Goal: Information Seeking & Learning: Compare options

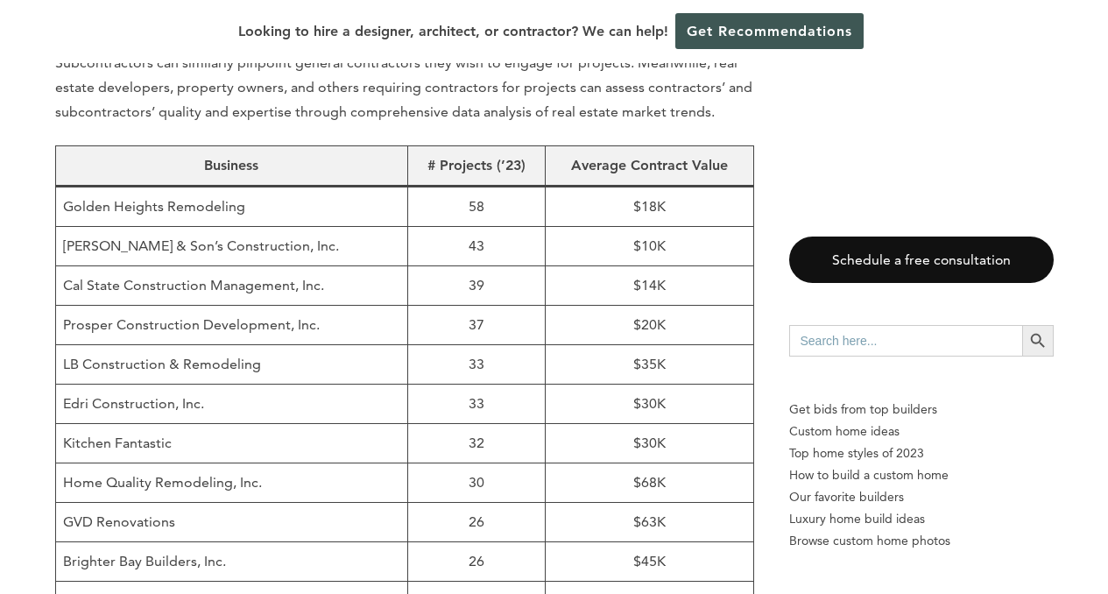
scroll to position [1243, 0]
drag, startPoint x: 258, startPoint y: 169, endPoint x: 60, endPoint y: 165, distance: 198.0
click at [60, 186] on td "Golden Heights Remodeling" at bounding box center [231, 206] width 353 height 40
copy td "Golden Heights Remodeling"
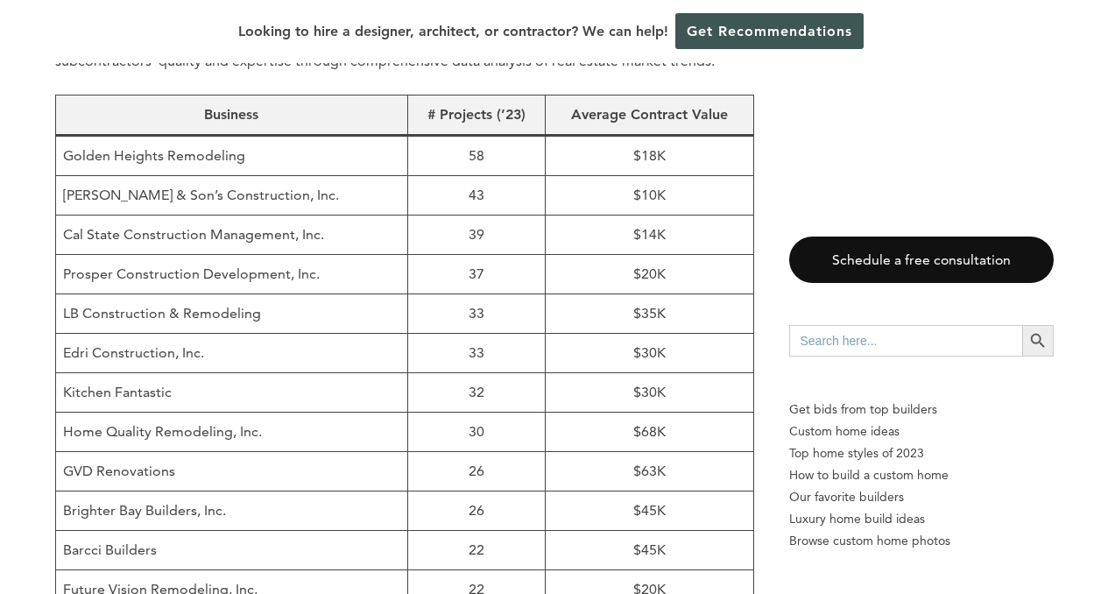
scroll to position [1191, 0]
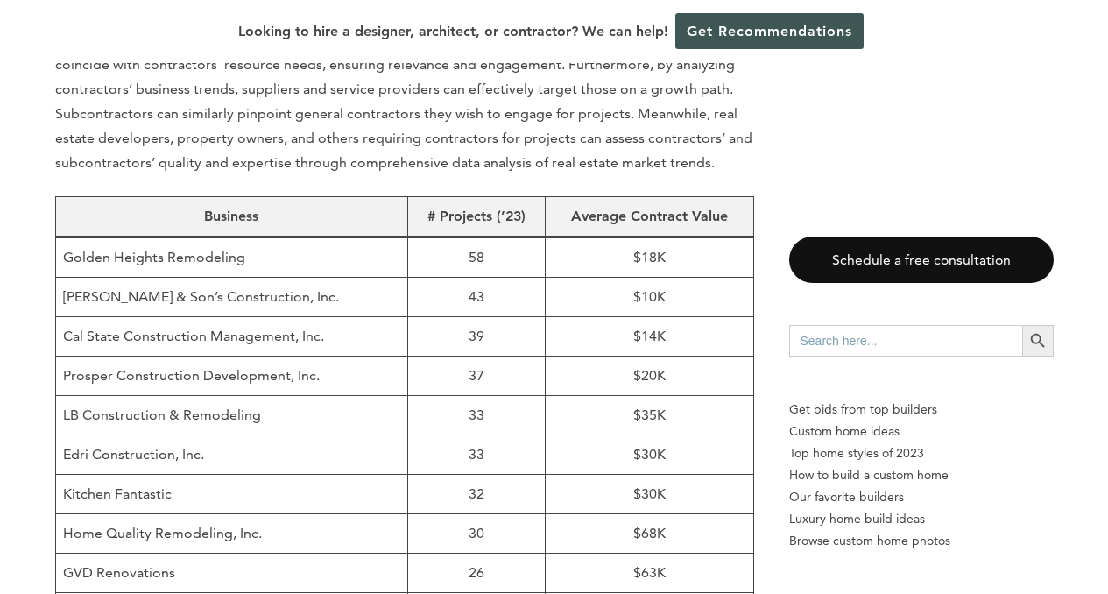
drag, startPoint x: 326, startPoint y: 257, endPoint x: 48, endPoint y: 265, distance: 277.8
click at [354, 278] on td "[PERSON_NAME] & Son’s Construction, Inc." at bounding box center [231, 297] width 353 height 39
drag, startPoint x: 342, startPoint y: 261, endPoint x: 60, endPoint y: 257, distance: 282.1
click at [60, 278] on td "[PERSON_NAME] & Son’s Construction, Inc." at bounding box center [231, 297] width 353 height 39
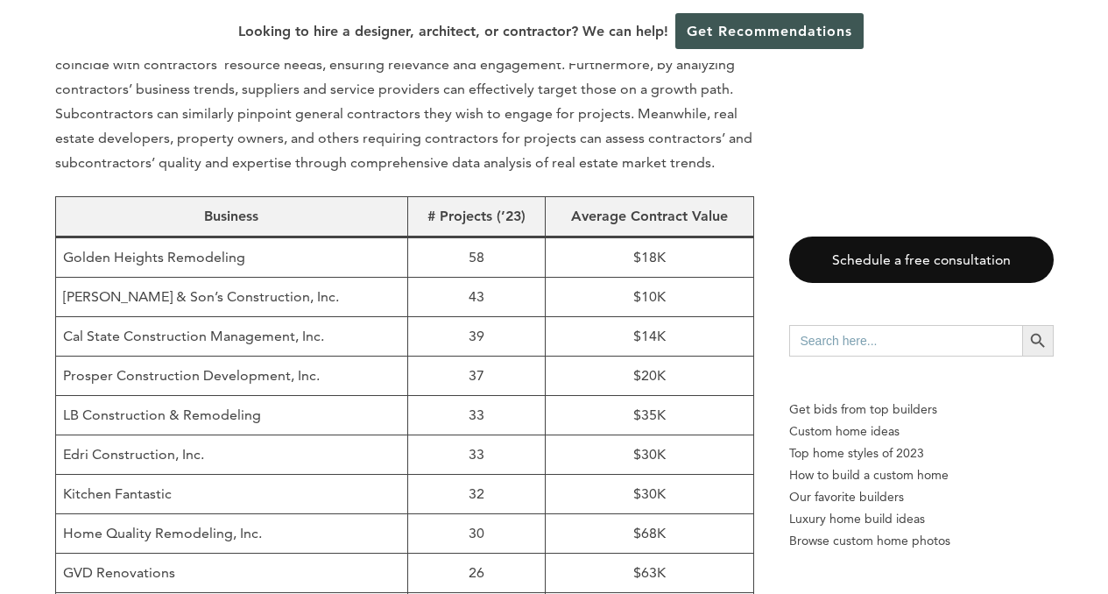
copy td "[PERSON_NAME] & Son’s Construction, Inc."
drag, startPoint x: 290, startPoint y: 294, endPoint x: 64, endPoint y: 295, distance: 226.0
click at [64, 317] on td "Cal State Construction Management, Inc." at bounding box center [231, 336] width 353 height 39
copy td "Cal State Construction Management"
click at [349, 317] on td "Cal State Construction Management, Inc." at bounding box center [231, 336] width 353 height 39
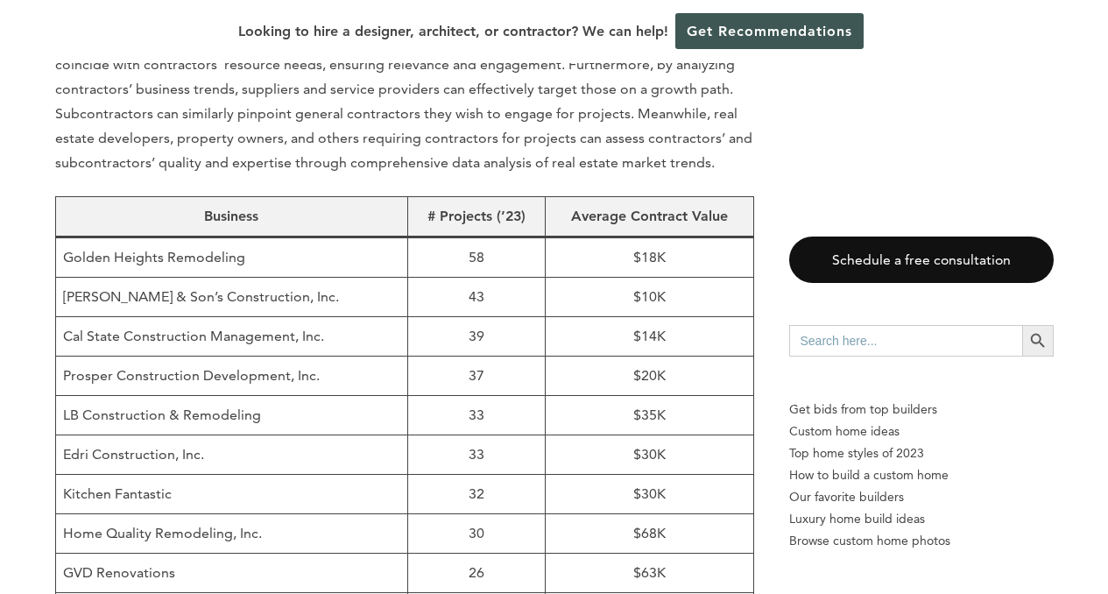
drag, startPoint x: 351, startPoint y: 293, endPoint x: 61, endPoint y: 293, distance: 290.0
click at [61, 317] on td "Cal State Construction Management, Inc." at bounding box center [231, 336] width 353 height 39
copy td "Cal State Construction Management, Inc."
drag, startPoint x: 322, startPoint y: 338, endPoint x: 60, endPoint y: 330, distance: 261.2
click at [60, 357] on td "Prosper Construction Development, Inc." at bounding box center [231, 376] width 353 height 39
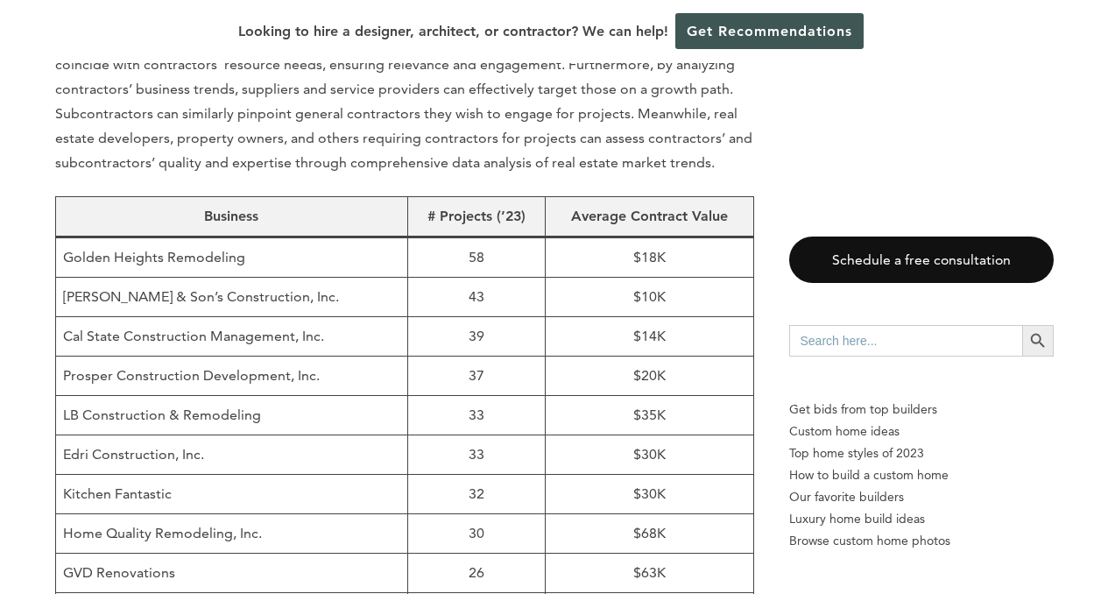
copy td "Prosper Construction Development, Inc."
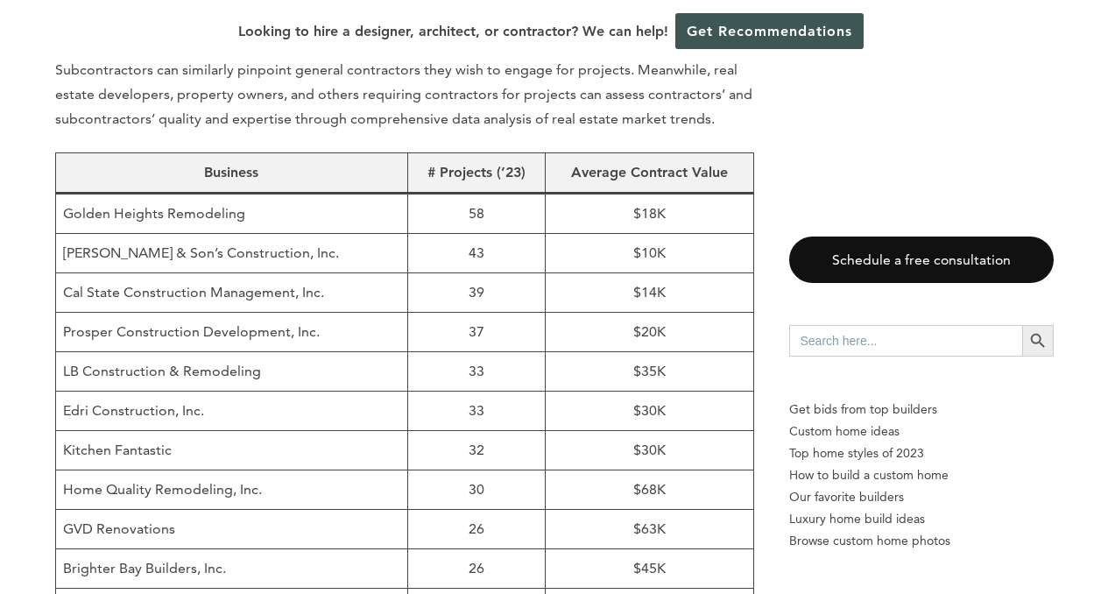
scroll to position [1250, 0]
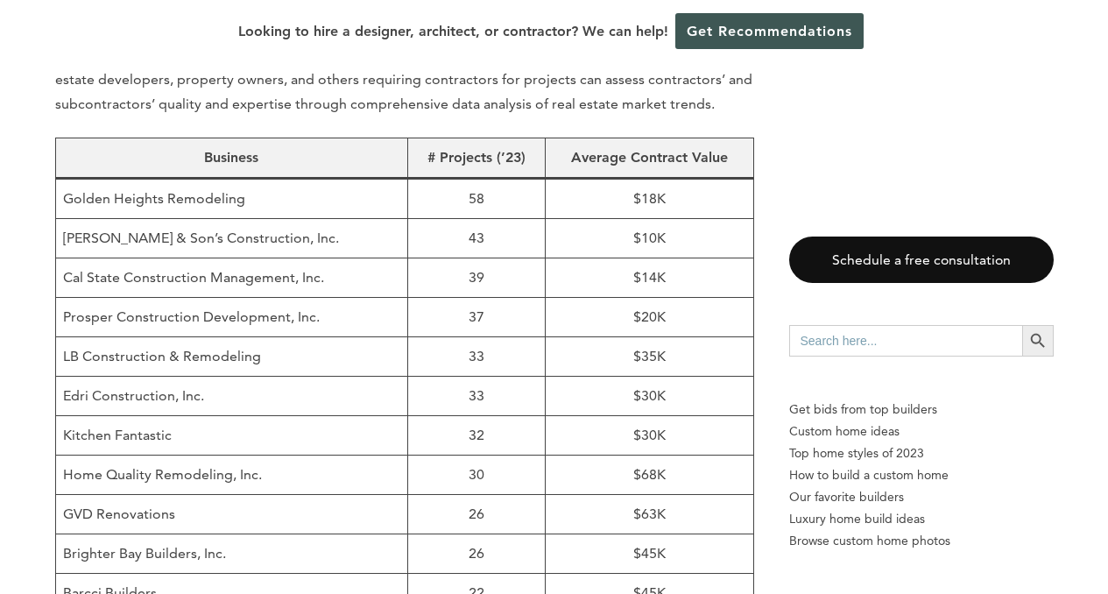
drag, startPoint x: 264, startPoint y: 315, endPoint x: 61, endPoint y: 315, distance: 202.4
click at [61, 337] on td "LB Construction & Remodeling" at bounding box center [231, 356] width 353 height 39
copy td "LB Construction & Remodeling"
drag, startPoint x: 212, startPoint y: 357, endPoint x: 44, endPoint y: 357, distance: 168.2
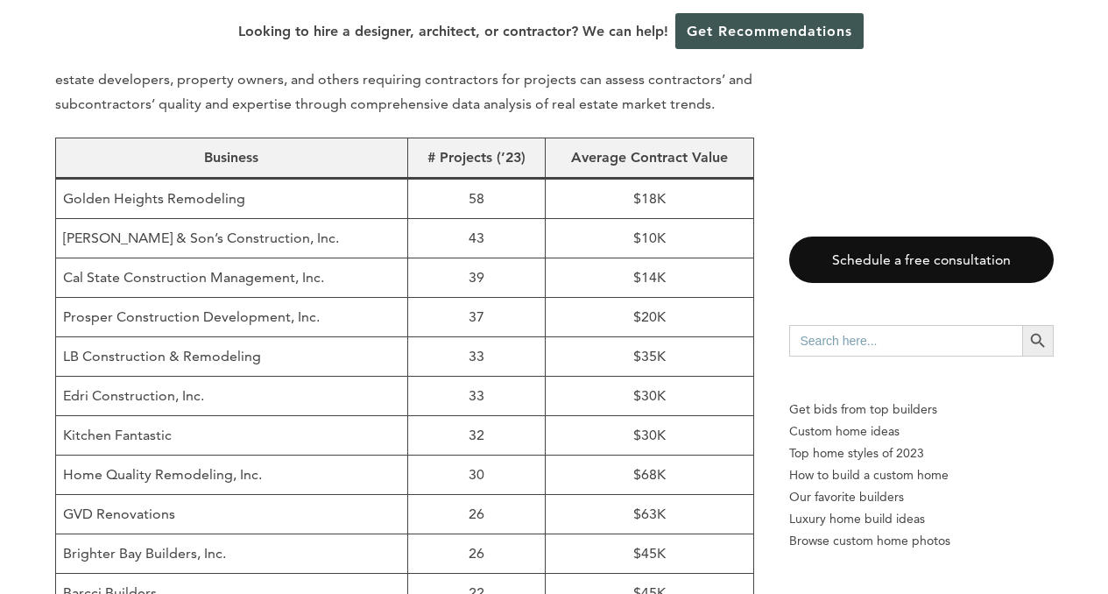
click at [195, 377] on td "Edri Construction, Inc." at bounding box center [231, 396] width 353 height 39
drag, startPoint x: 172, startPoint y: 357, endPoint x: 61, endPoint y: 358, distance: 110.4
click at [61, 377] on td "Edri Construction, Inc." at bounding box center [231, 396] width 353 height 39
copy td "Edri Construction"
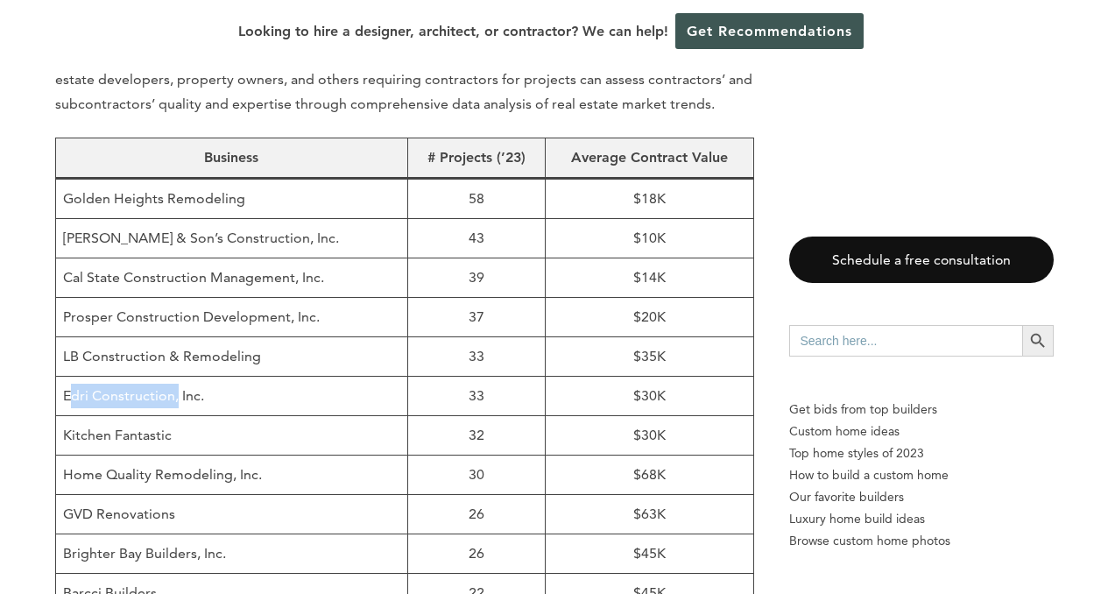
copy td "Edri Construction"
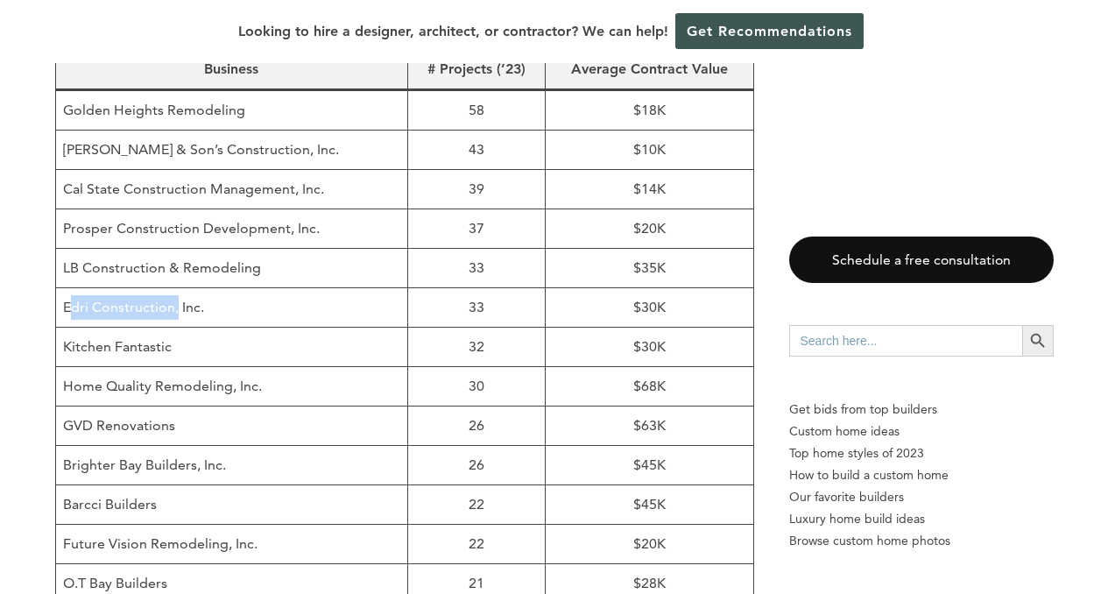
drag, startPoint x: 184, startPoint y: 305, endPoint x: 61, endPoint y: 305, distance: 122.7
click at [61, 328] on td "Kitchen Fantastic" at bounding box center [231, 347] width 353 height 39
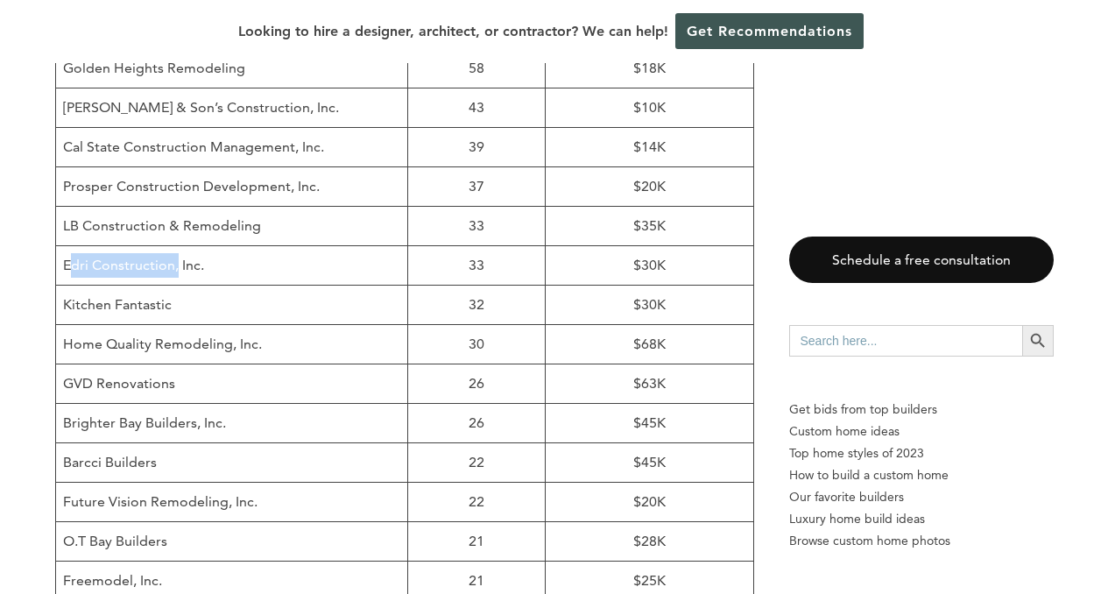
drag, startPoint x: 267, startPoint y: 301, endPoint x: 64, endPoint y: 303, distance: 203.3
click at [64, 325] on td "Home Quality Remodeling, Inc." at bounding box center [231, 344] width 353 height 39
drag, startPoint x: 210, startPoint y: 226, endPoint x: 61, endPoint y: 222, distance: 149.0
click at [61, 246] on td "Edri Construction, Inc." at bounding box center [231, 265] width 353 height 39
drag, startPoint x: 178, startPoint y: 266, endPoint x: 60, endPoint y: 263, distance: 117.5
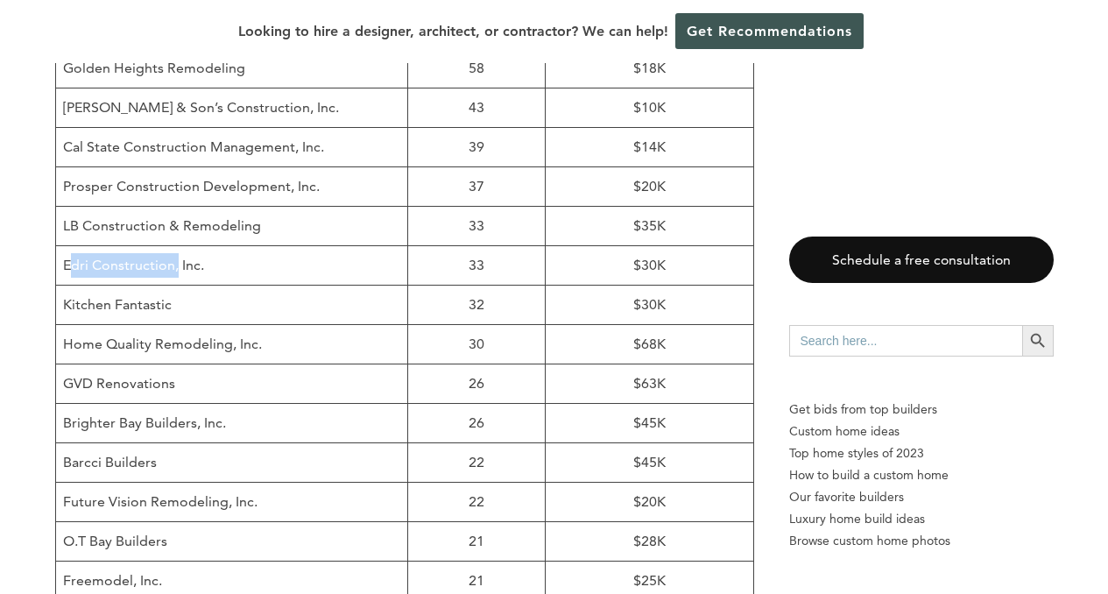
click at [61, 286] on td "Kitchen Fantastic" at bounding box center [231, 305] width 353 height 39
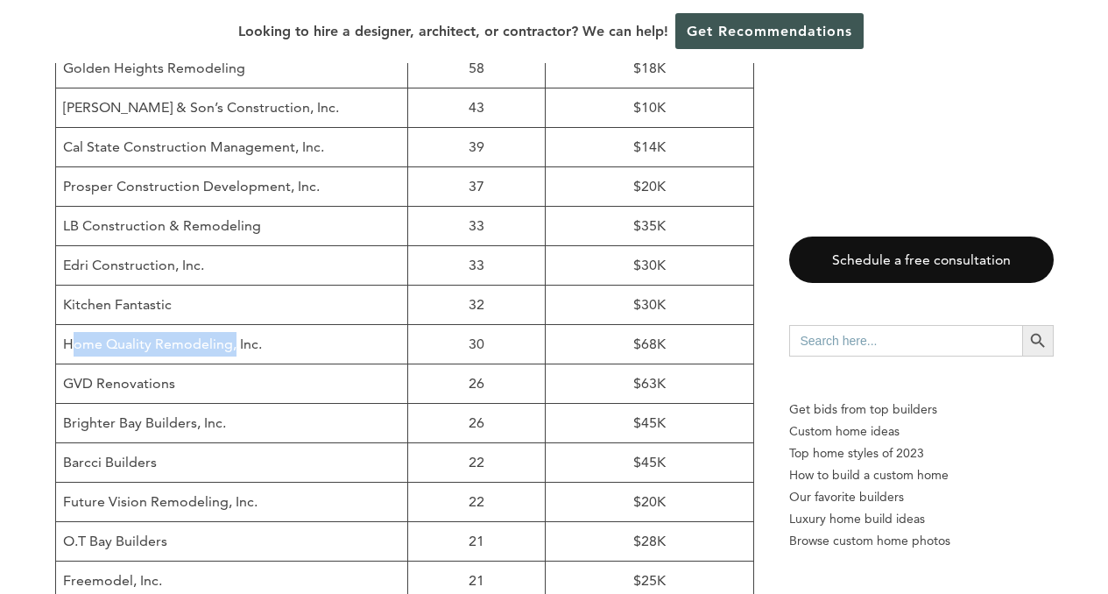
drag, startPoint x: 229, startPoint y: 305, endPoint x: 67, endPoint y: 306, distance: 162.1
click at [67, 325] on td "Home Quality Remodeling, Inc." at bounding box center [231, 344] width 353 height 39
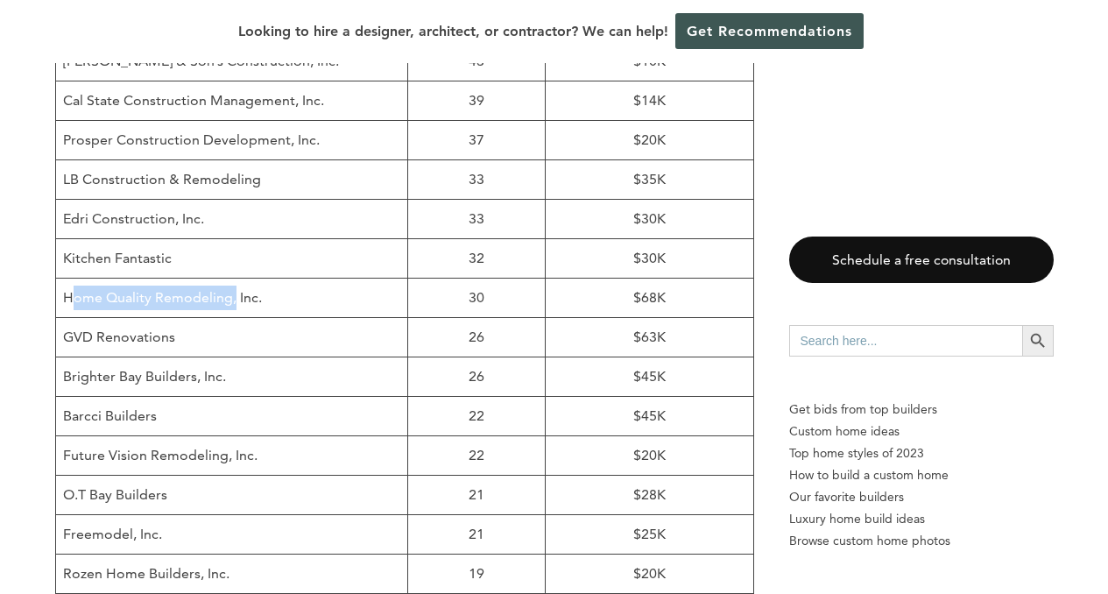
scroll to position [1493, 0]
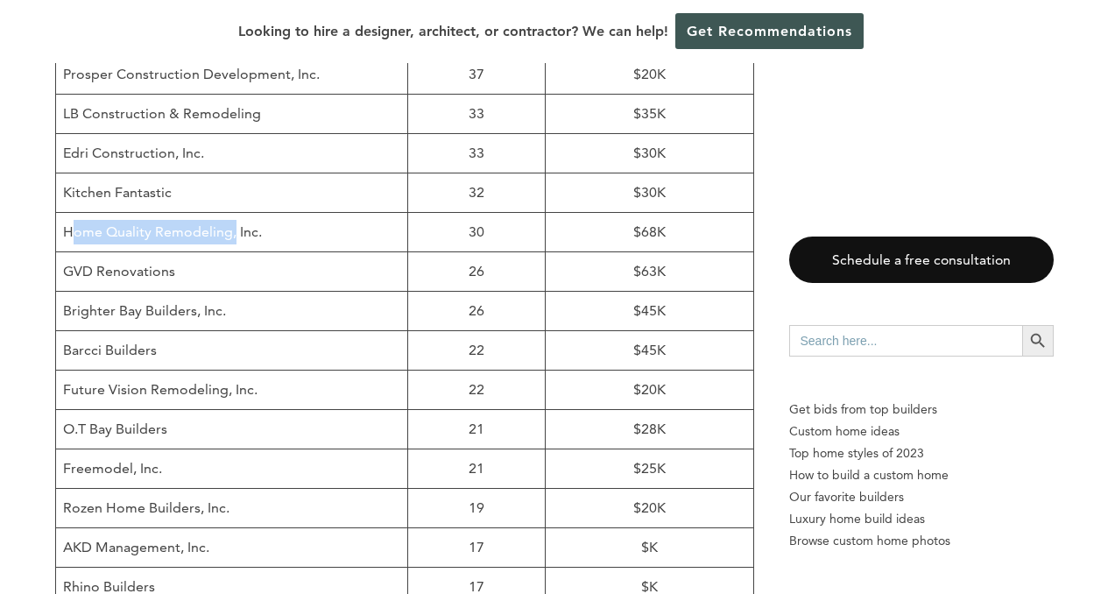
drag, startPoint x: 182, startPoint y: 231, endPoint x: 63, endPoint y: 225, distance: 119.3
click at [63, 252] on td "GVD Renovations" at bounding box center [231, 271] width 353 height 39
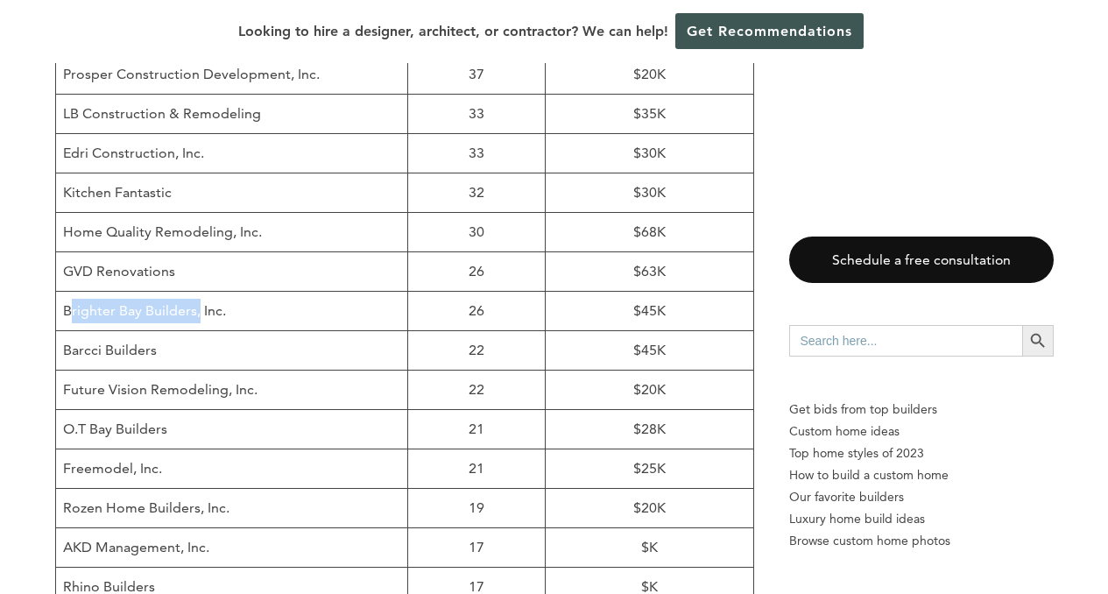
drag, startPoint x: 194, startPoint y: 269, endPoint x: 64, endPoint y: 262, distance: 129.9
click at [64, 292] on td "Brighter Bay Builders, Inc." at bounding box center [231, 311] width 353 height 39
drag, startPoint x: 155, startPoint y: 315, endPoint x: 60, endPoint y: 315, distance: 94.6
click at [60, 331] on td "Barcci Builders" at bounding box center [231, 350] width 353 height 39
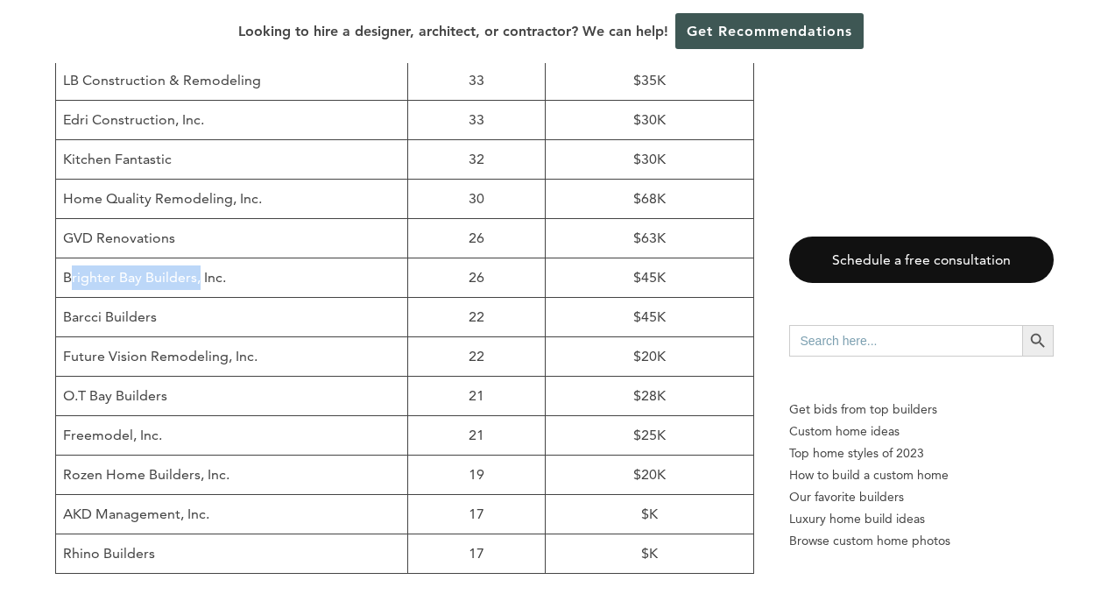
scroll to position [1538, 0]
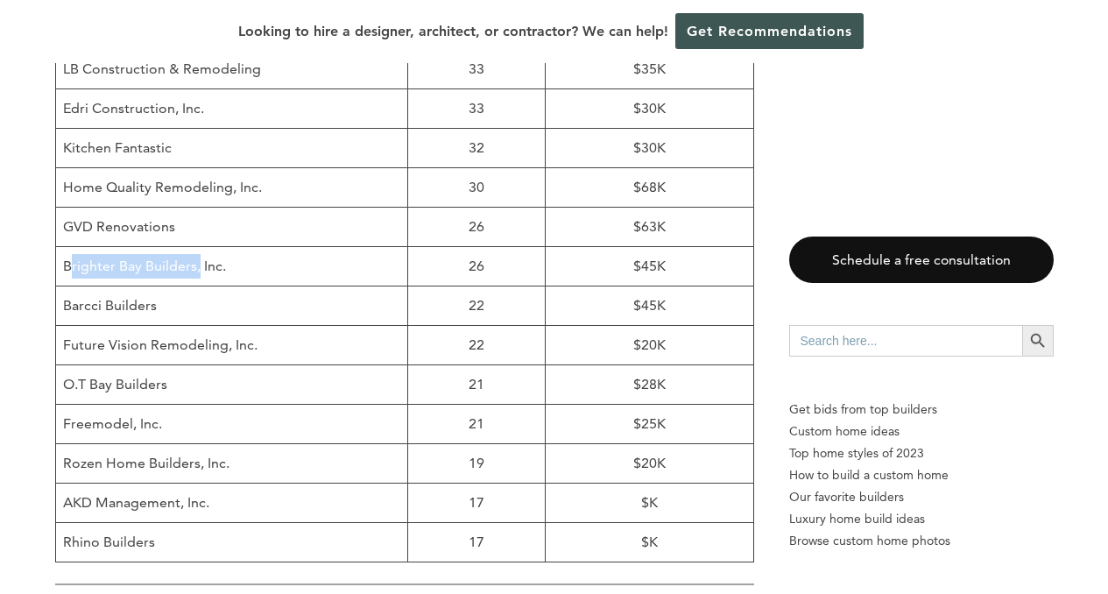
drag, startPoint x: 173, startPoint y: 343, endPoint x: 57, endPoint y: 343, distance: 115.6
click at [57, 365] on td "O.T Bay Builders" at bounding box center [231, 384] width 353 height 39
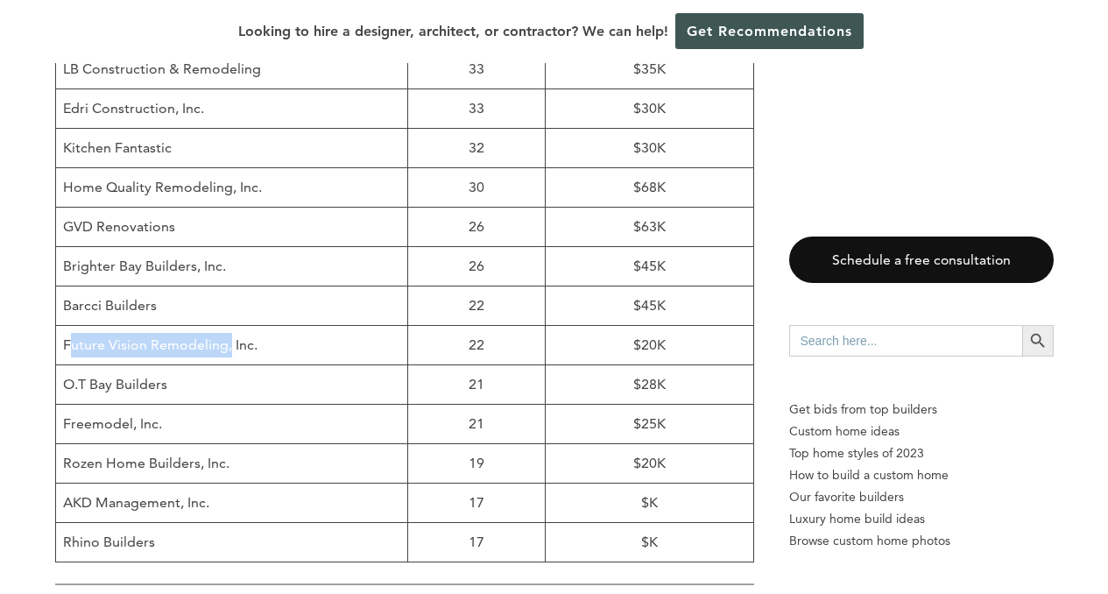
drag, startPoint x: 222, startPoint y: 308, endPoint x: 64, endPoint y: 311, distance: 157.7
click at [64, 326] on td "Future Vision Remodeling, Inc." at bounding box center [231, 345] width 353 height 39
drag, startPoint x: 173, startPoint y: 350, endPoint x: 67, endPoint y: 350, distance: 105.1
click at [67, 365] on td "O.T Bay Builders" at bounding box center [231, 384] width 353 height 39
drag, startPoint x: 131, startPoint y: 381, endPoint x: 59, endPoint y: 384, distance: 72.8
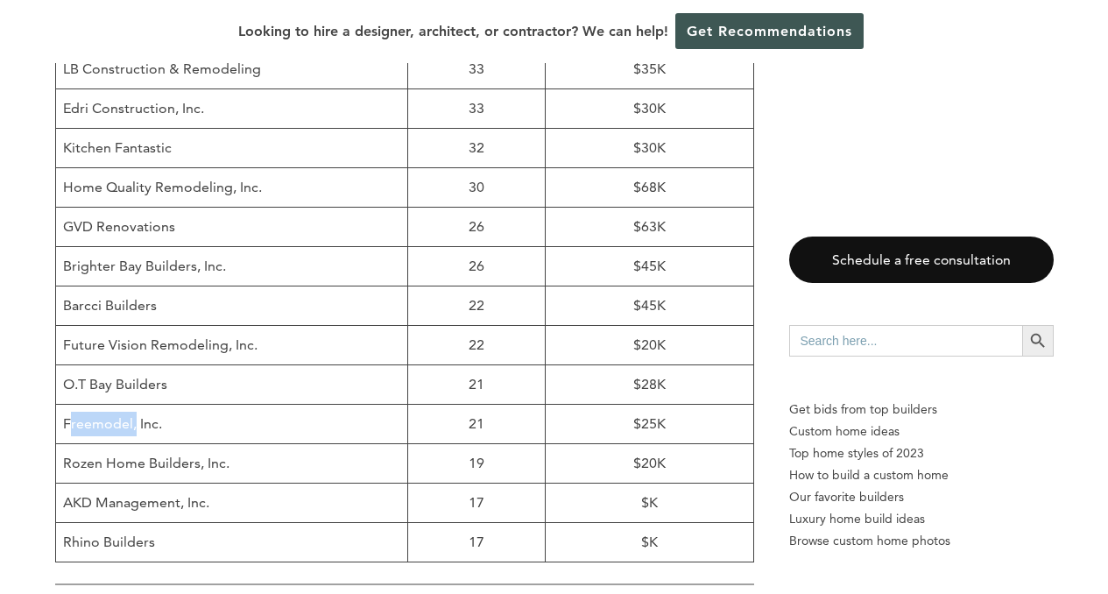
click at [59, 405] on td "Freemodel, Inc." at bounding box center [231, 424] width 353 height 39
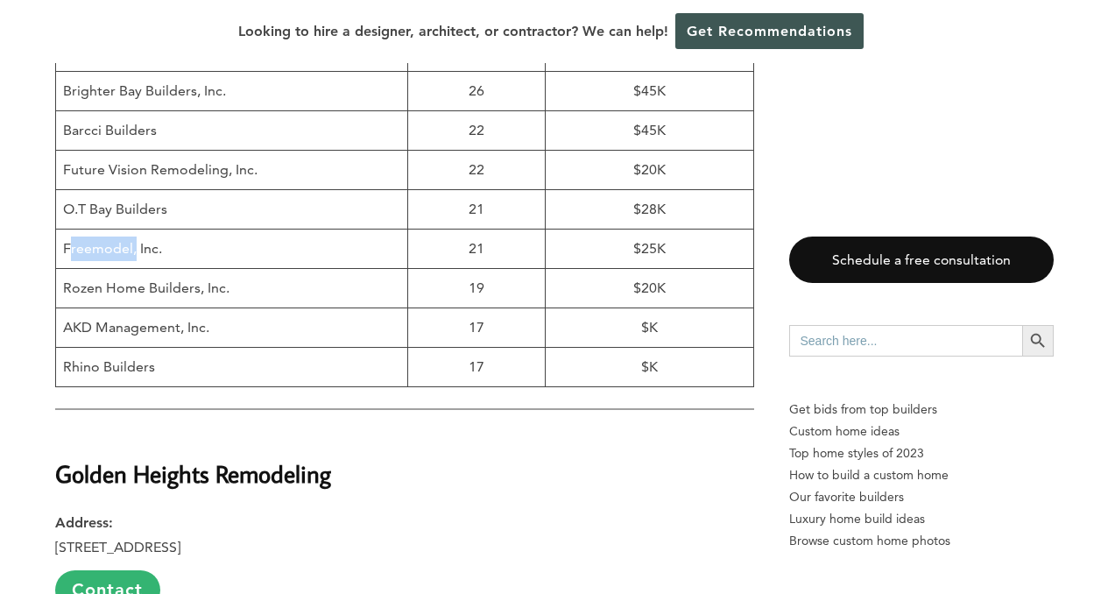
scroll to position [1683, 0]
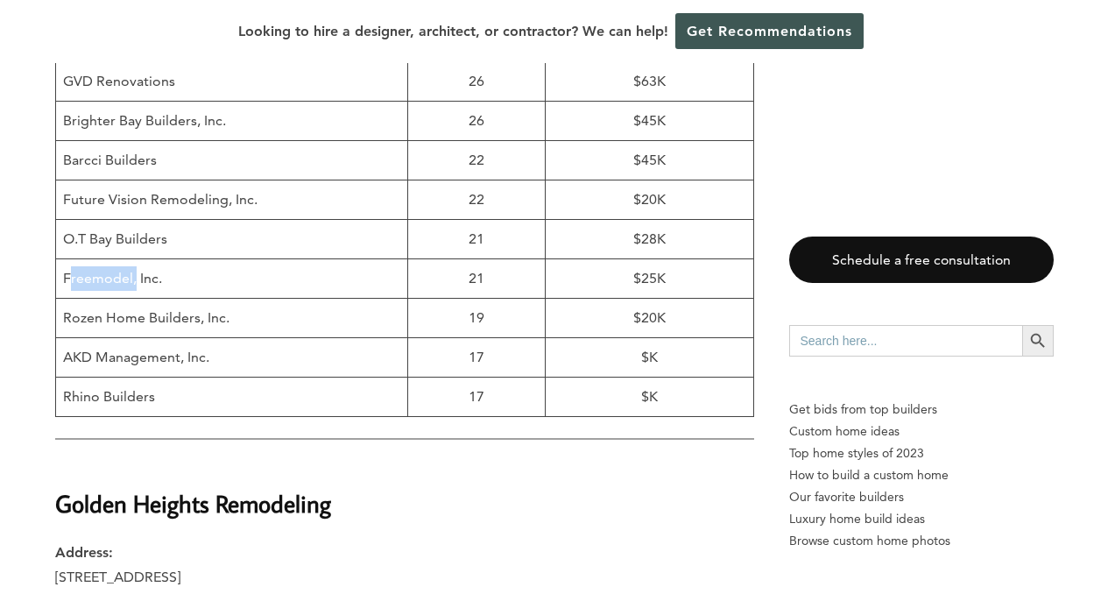
drag, startPoint x: 155, startPoint y: 353, endPoint x: 69, endPoint y: 352, distance: 85.9
click at [69, 378] on td "Rhino Builders" at bounding box center [231, 397] width 353 height 39
drag, startPoint x: 199, startPoint y: 278, endPoint x: 62, endPoint y: 277, distance: 136.7
click at [64, 299] on td "Rozen Home Builders, Inc." at bounding box center [231, 318] width 353 height 39
drag, startPoint x: 180, startPoint y: 316, endPoint x: 63, endPoint y: 314, distance: 117.4
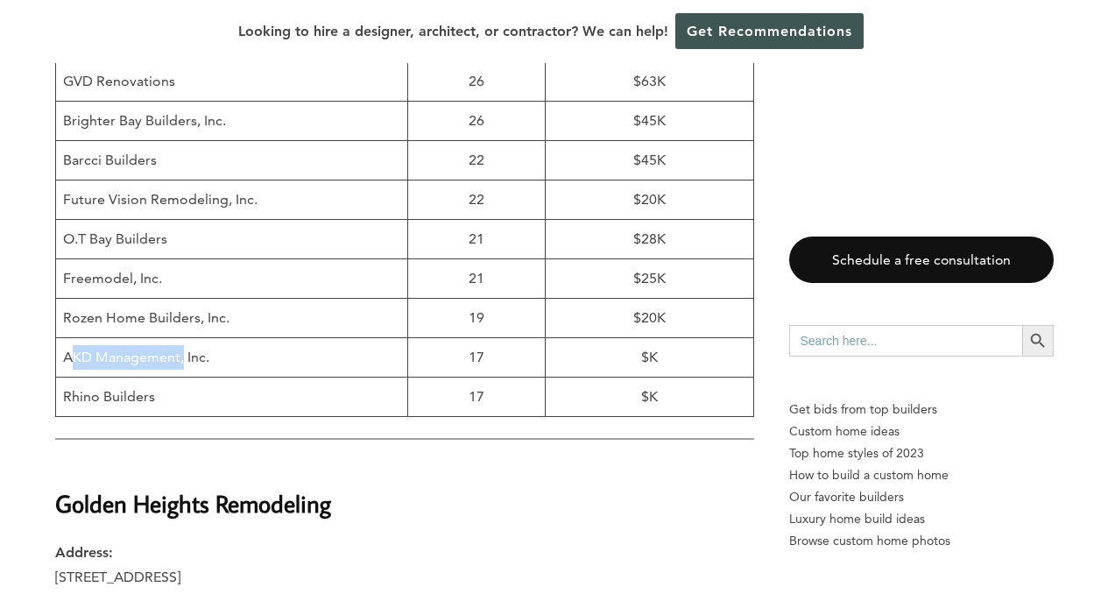
click at [63, 338] on td "AKD Management, Inc." at bounding box center [231, 357] width 353 height 39
drag, startPoint x: 155, startPoint y: 356, endPoint x: 54, endPoint y: 356, distance: 100.8
click at [55, 356] on table "Business # Projects (’23) Average Contract Value [GEOGRAPHIC_DATA] Remodeling 5…" at bounding box center [404, 61] width 699 height 712
click at [159, 378] on td "Rhino Builders" at bounding box center [231, 397] width 353 height 39
drag, startPoint x: 157, startPoint y: 349, endPoint x: 66, endPoint y: 357, distance: 91.5
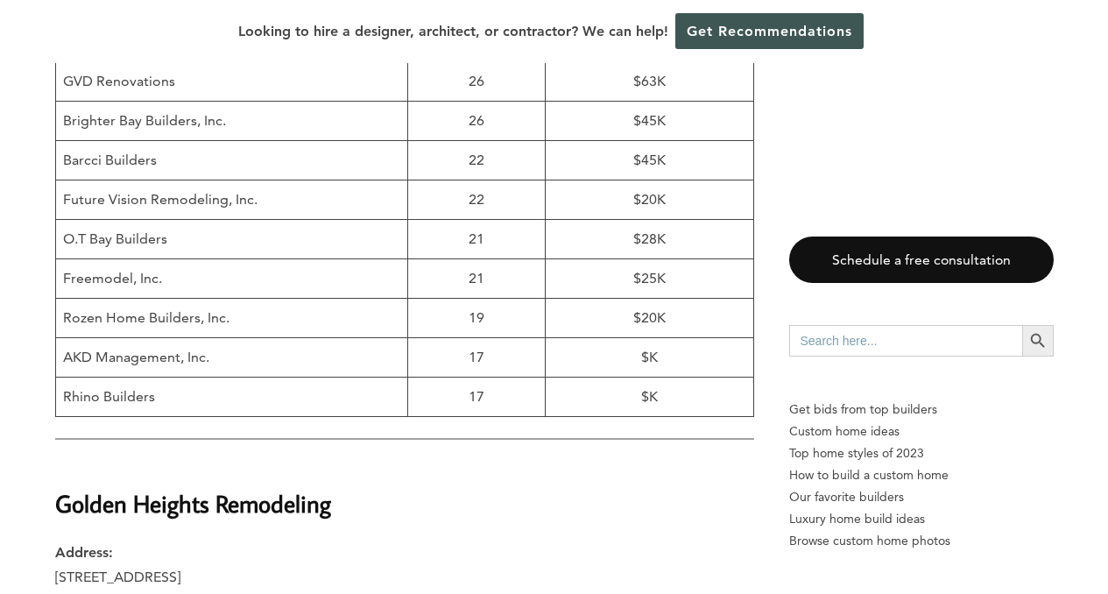
click at [66, 378] on td "Rhino Builders" at bounding box center [231, 397] width 353 height 39
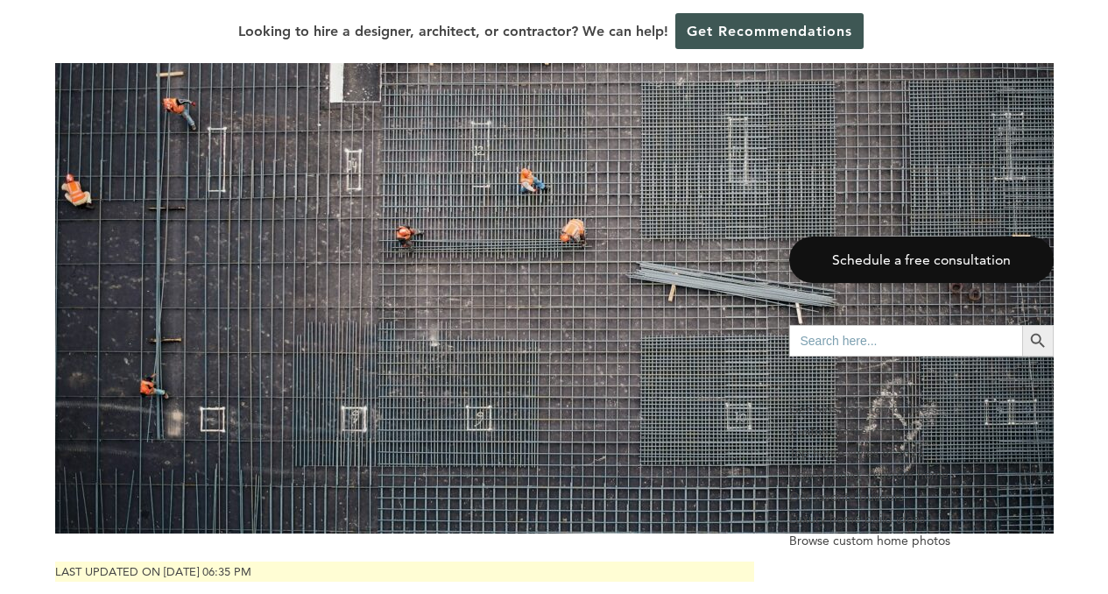
scroll to position [0, 0]
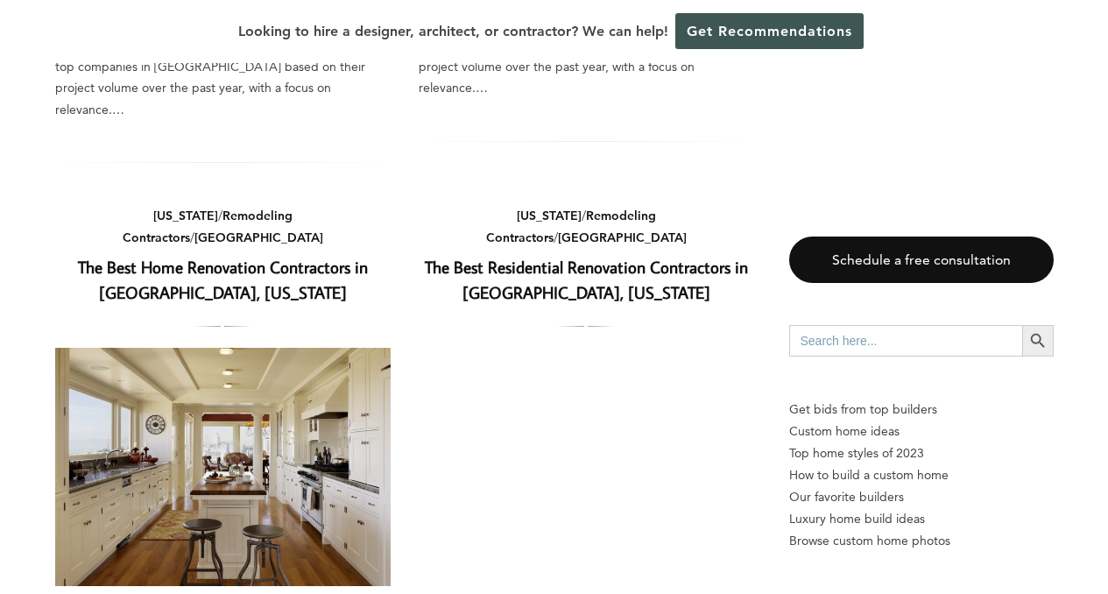
scroll to position [1748, 0]
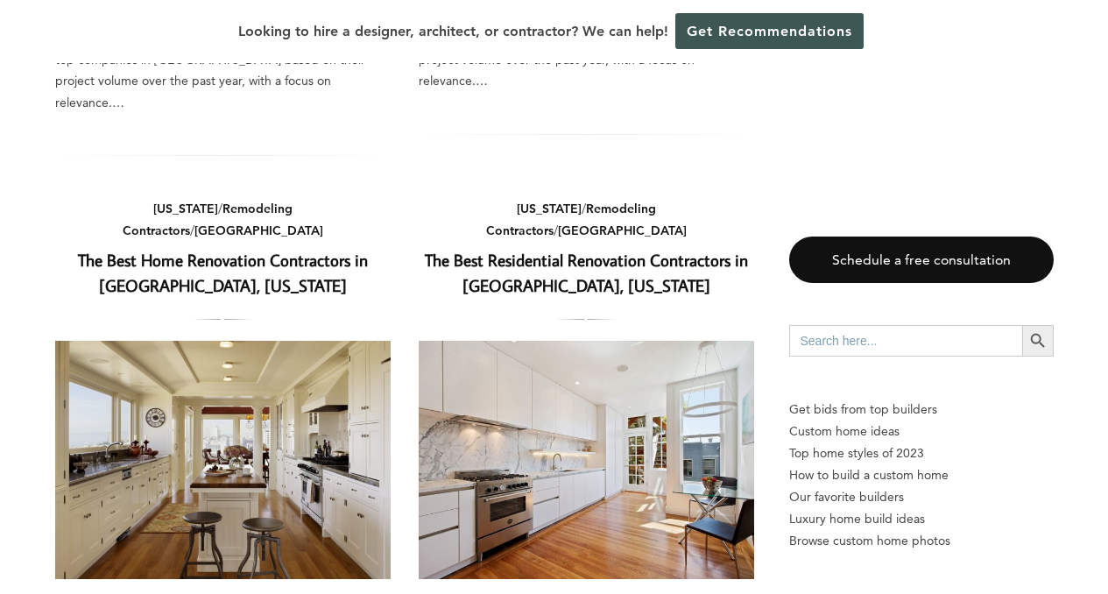
click at [271, 248] on h2 "The Best Home Renovation Contractors in San Francisco, California" at bounding box center [223, 273] width 336 height 51
click at [271, 249] on link "The Best Home Renovation Contractors in San Francisco, California" at bounding box center [223, 272] width 290 height 47
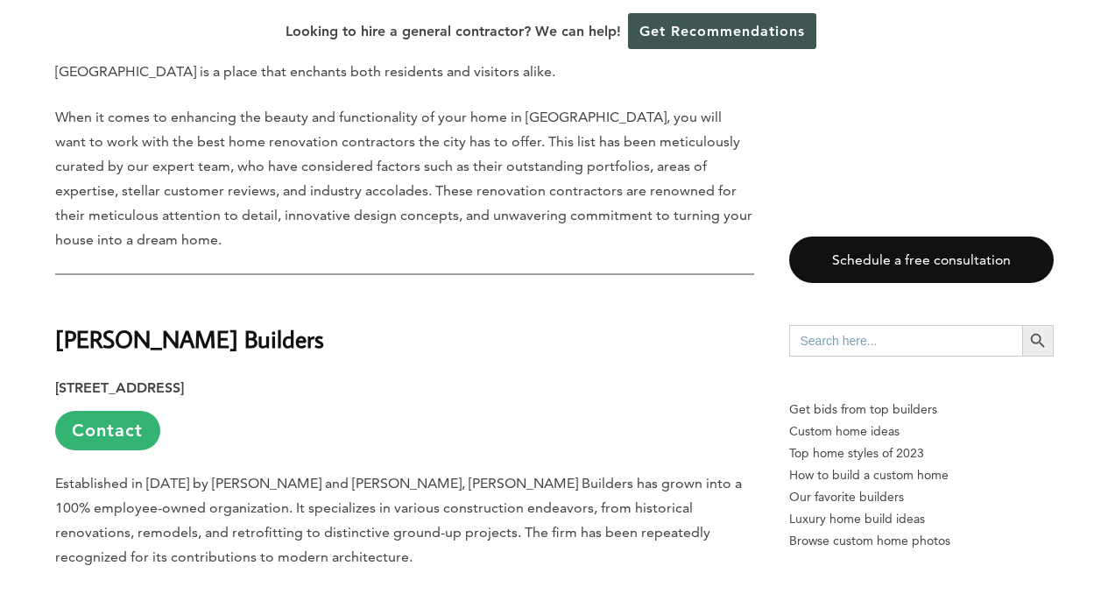
scroll to position [1073, 0]
drag, startPoint x: 335, startPoint y: 341, endPoint x: 3, endPoint y: 337, distance: 332.1
copy strong "Matarozzi Pelsinger Builders"
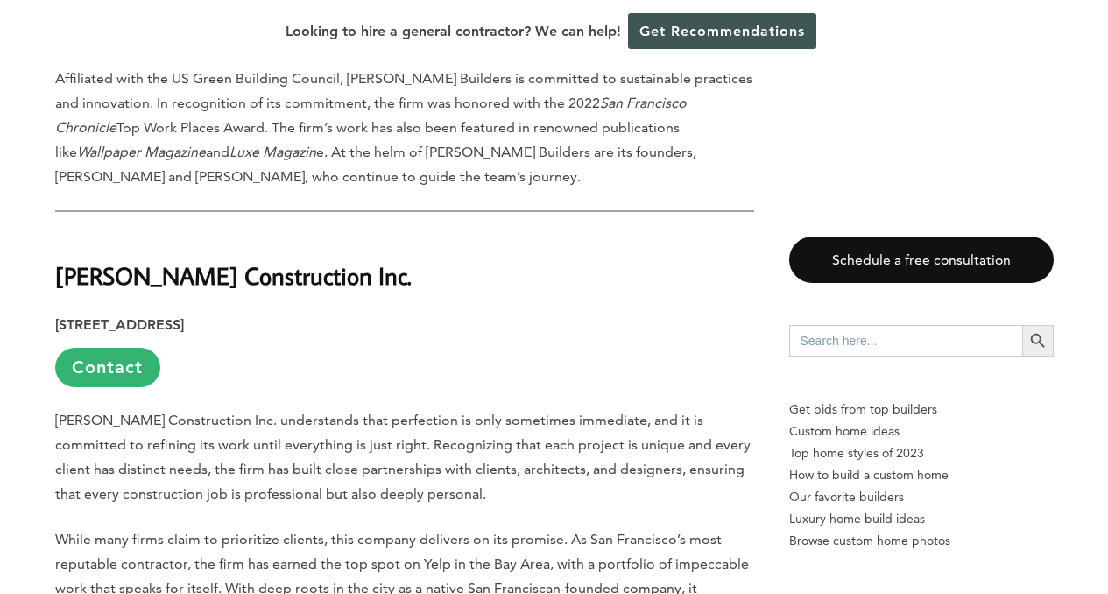
scroll to position [2276, 0]
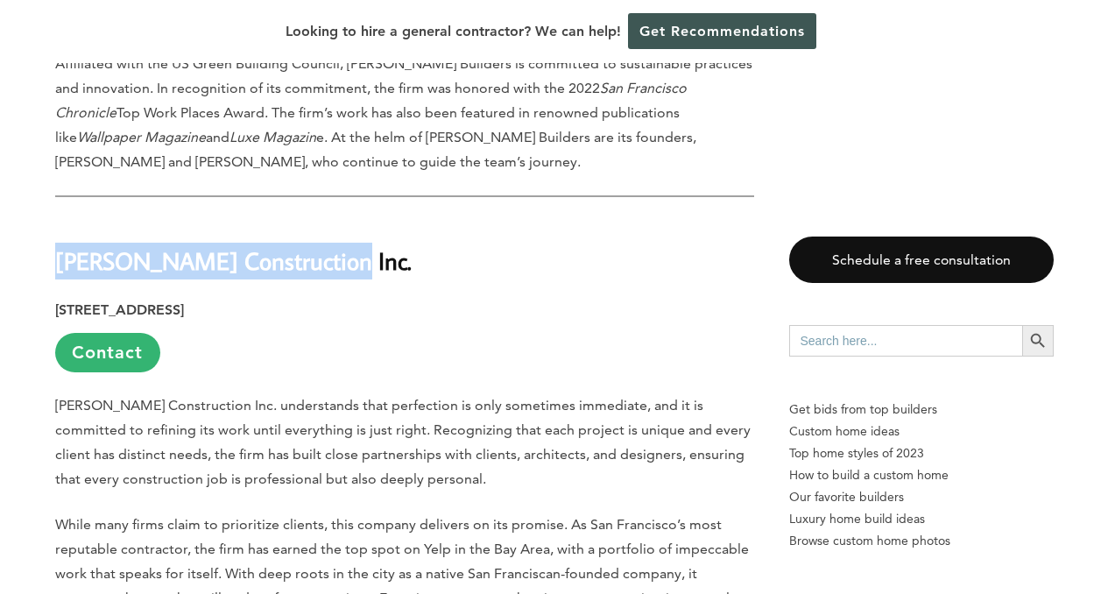
drag, startPoint x: 334, startPoint y: 262, endPoint x: 45, endPoint y: 258, distance: 289.1
copy strong "Aaron Gordon Construction"
